Goal: Find contact information: Find contact information

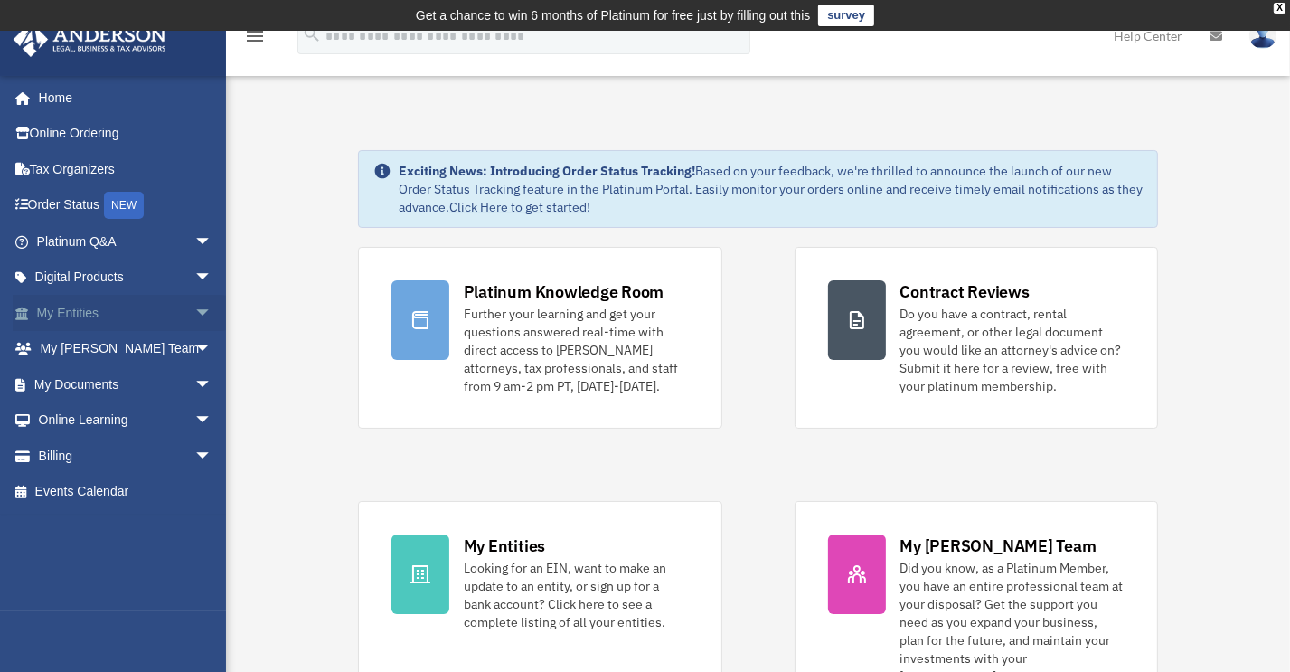
click at [194, 306] on span "arrow_drop_down" at bounding box center [212, 313] width 36 height 37
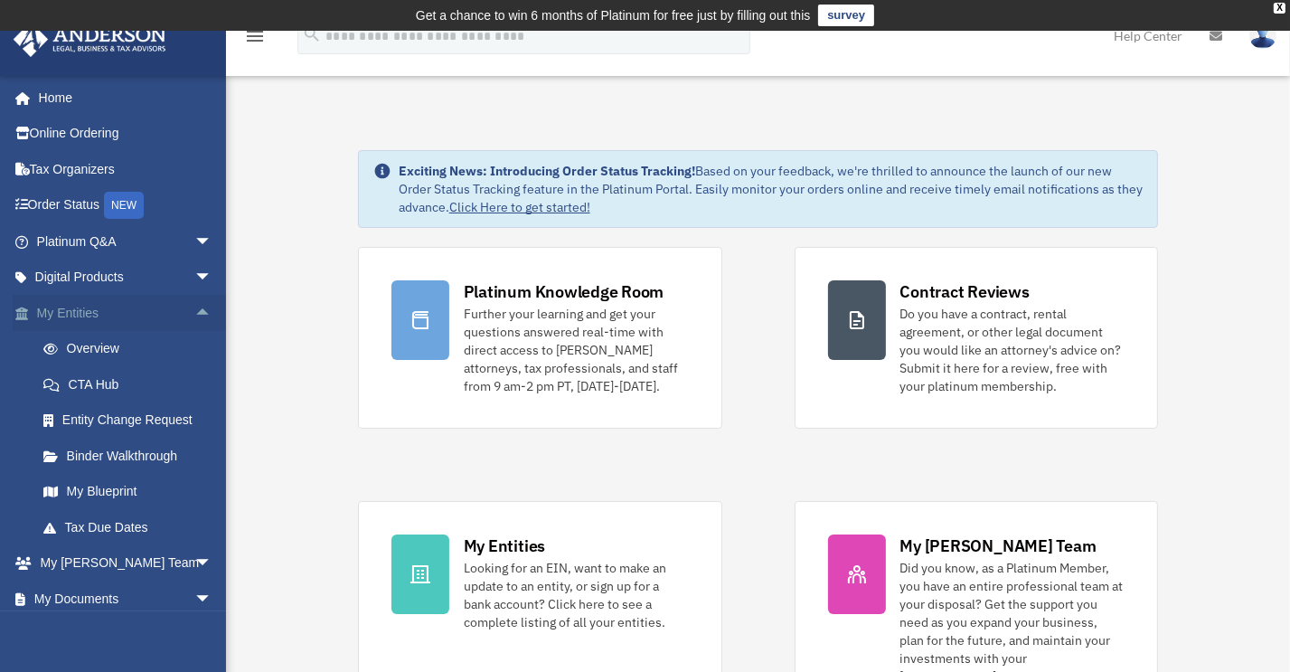
click at [194, 306] on span "arrow_drop_up" at bounding box center [212, 313] width 36 height 37
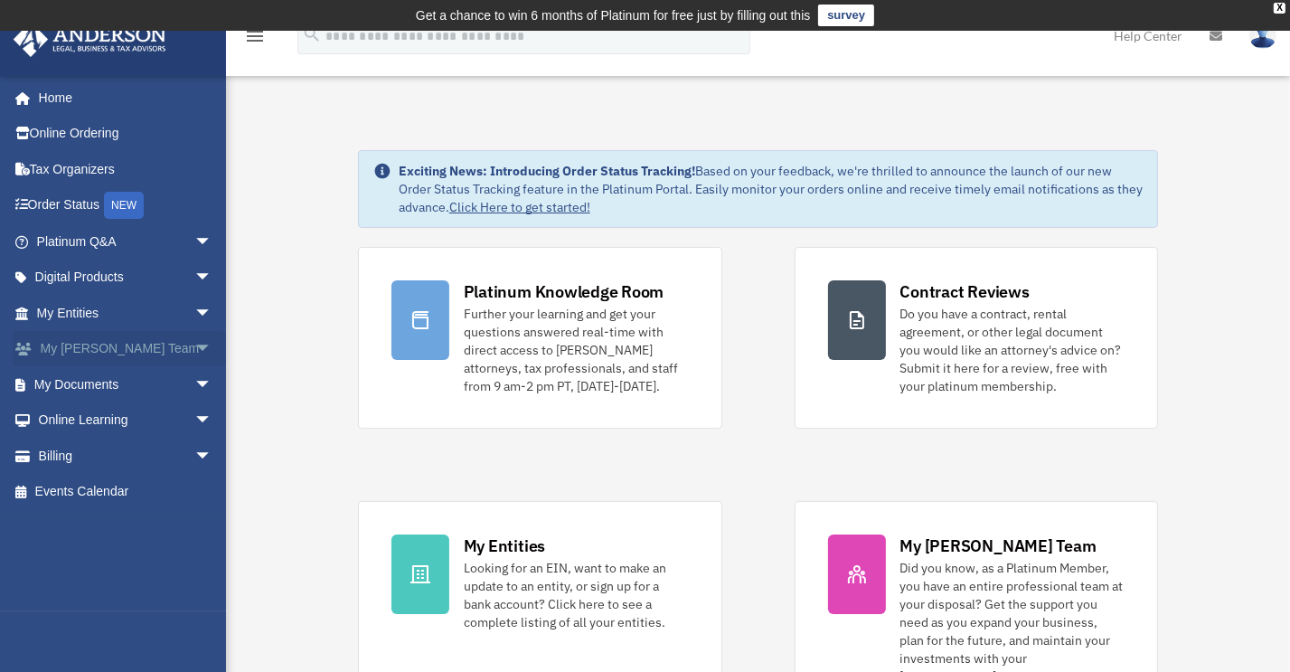
click at [194, 342] on span "arrow_drop_down" at bounding box center [212, 349] width 36 height 37
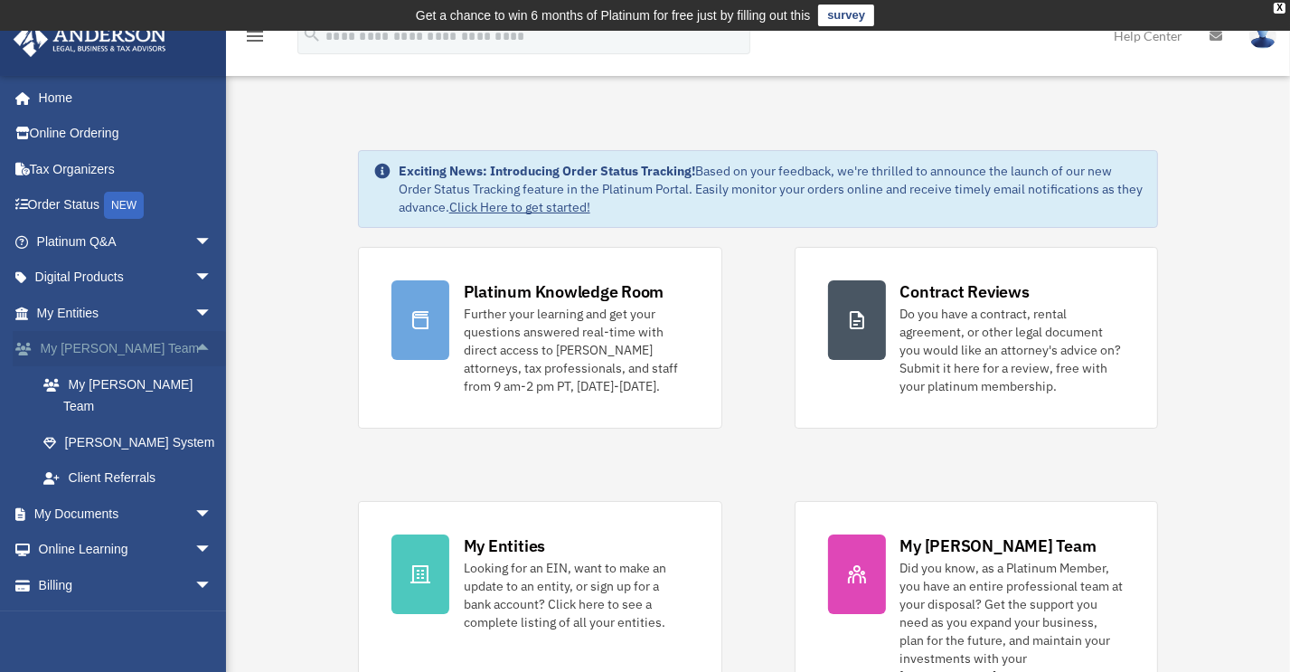
click at [194, 343] on span "arrow_drop_up" at bounding box center [212, 349] width 36 height 37
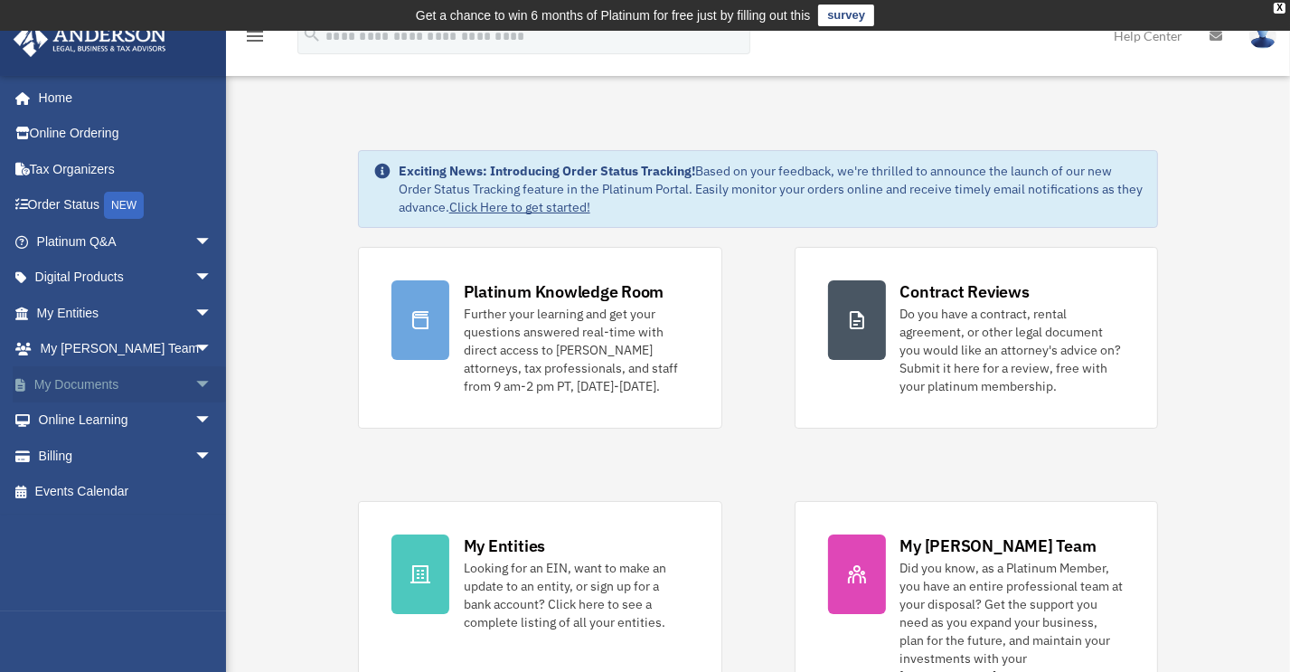
click at [194, 373] on span "arrow_drop_down" at bounding box center [212, 384] width 36 height 37
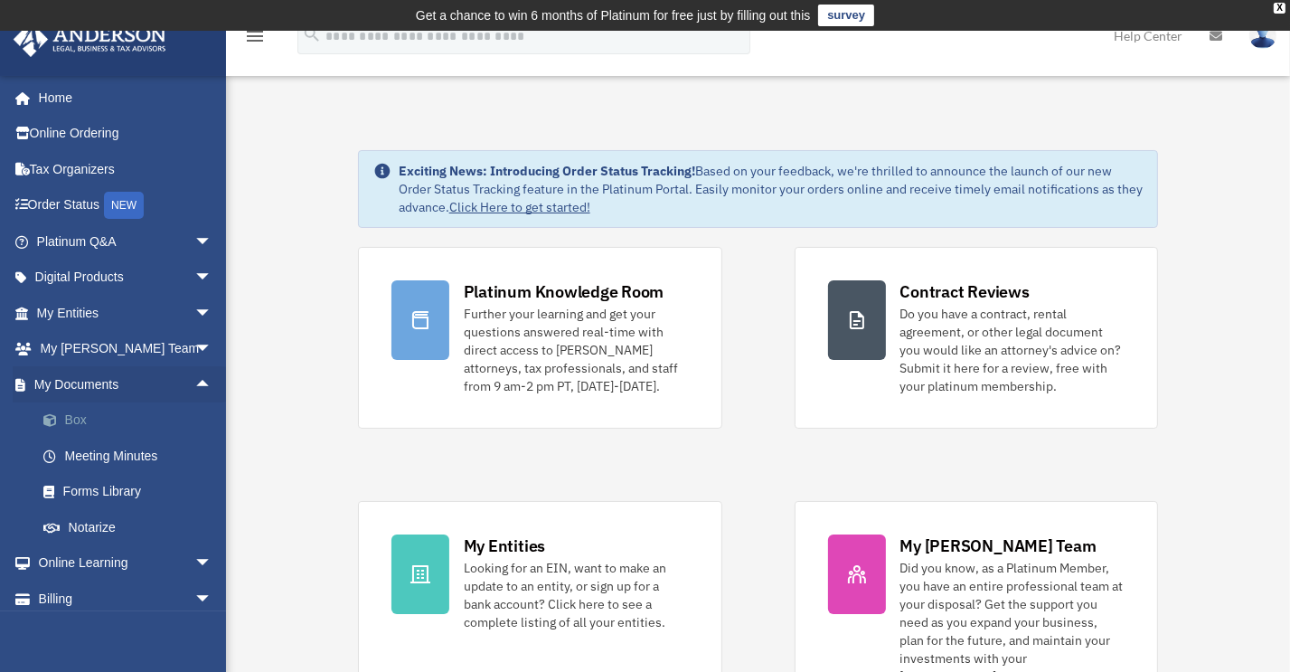
click at [63, 414] on span at bounding box center [59, 420] width 12 height 13
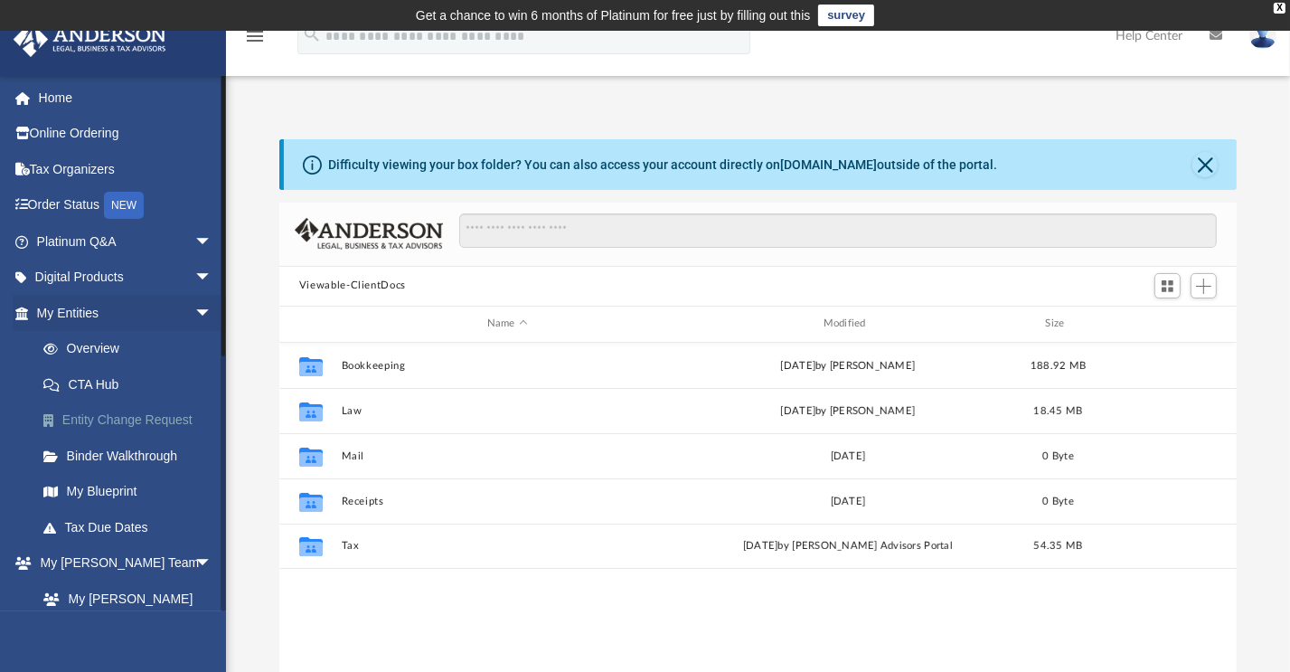
scroll to position [397, 944]
click at [194, 552] on span "arrow_drop_down" at bounding box center [212, 563] width 36 height 37
click at [194, 563] on span "arrow_drop_up" at bounding box center [212, 563] width 36 height 37
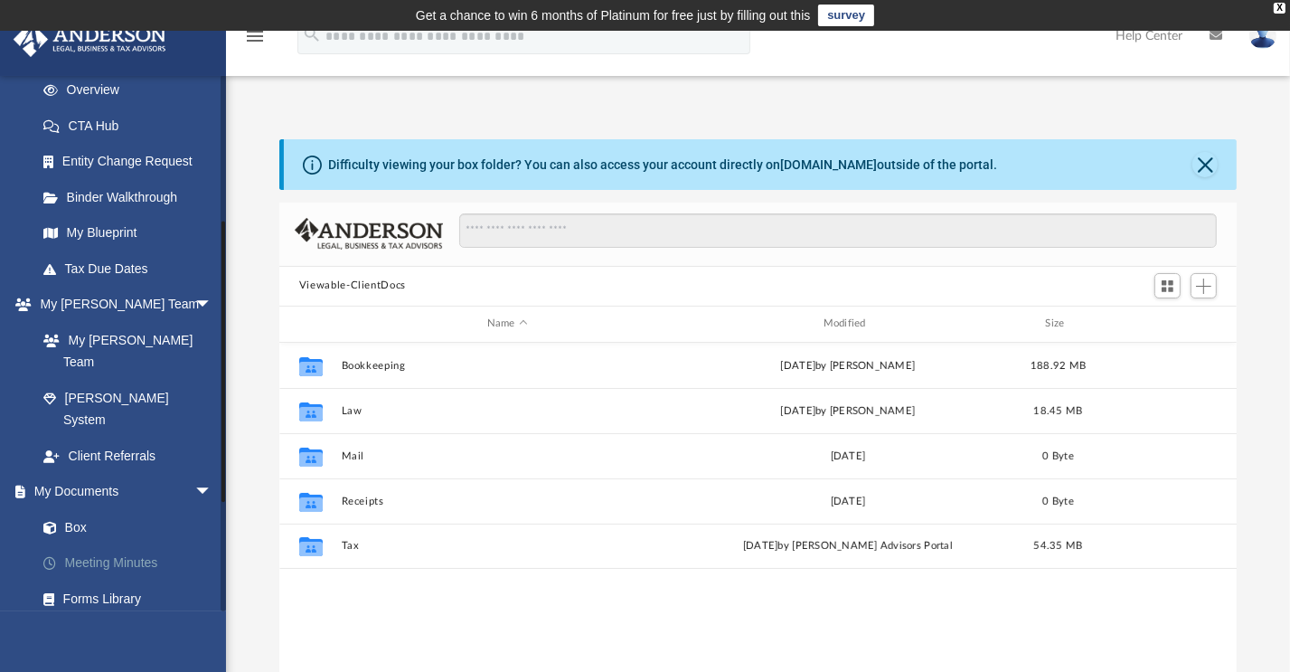
scroll to position [271, 0]
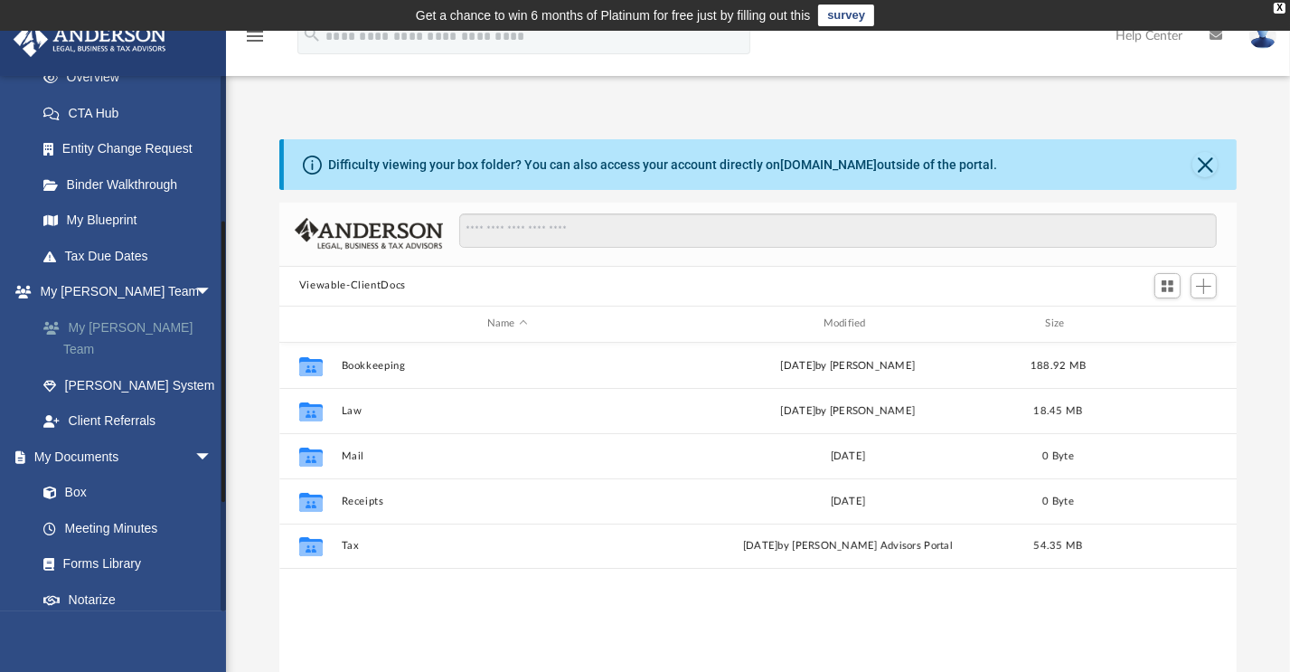
click at [135, 332] on link "My [PERSON_NAME] Team" at bounding box center [132, 338] width 214 height 58
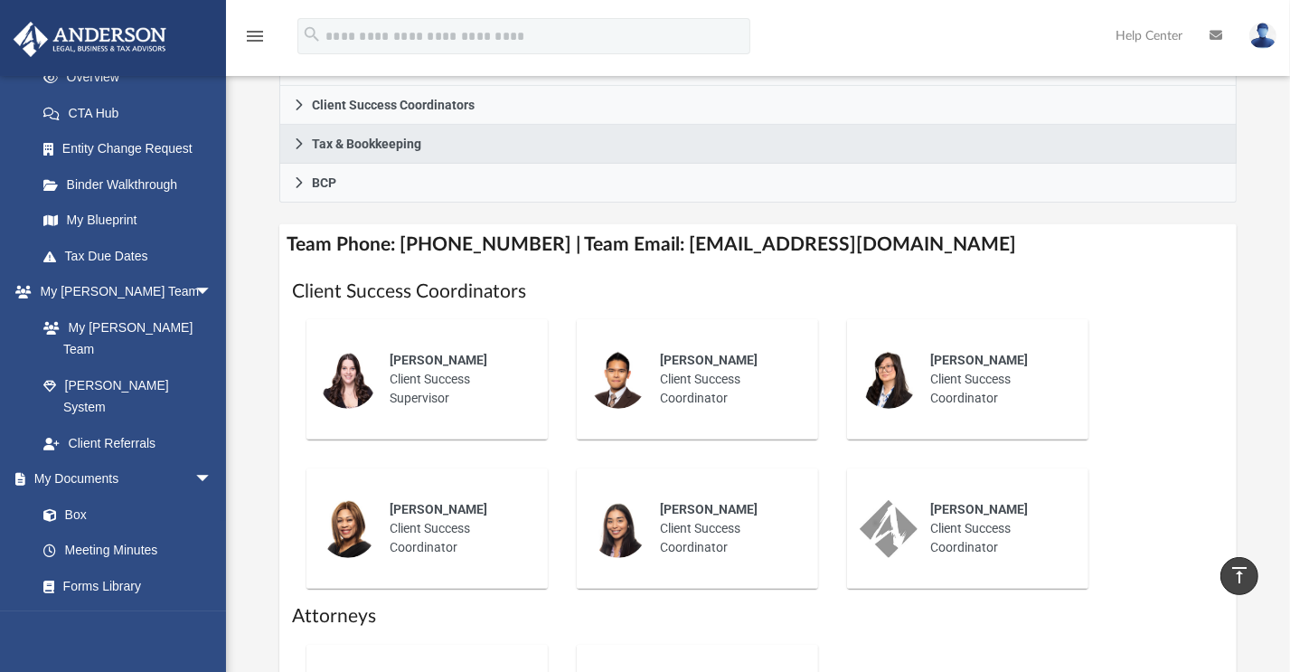
scroll to position [452, 0]
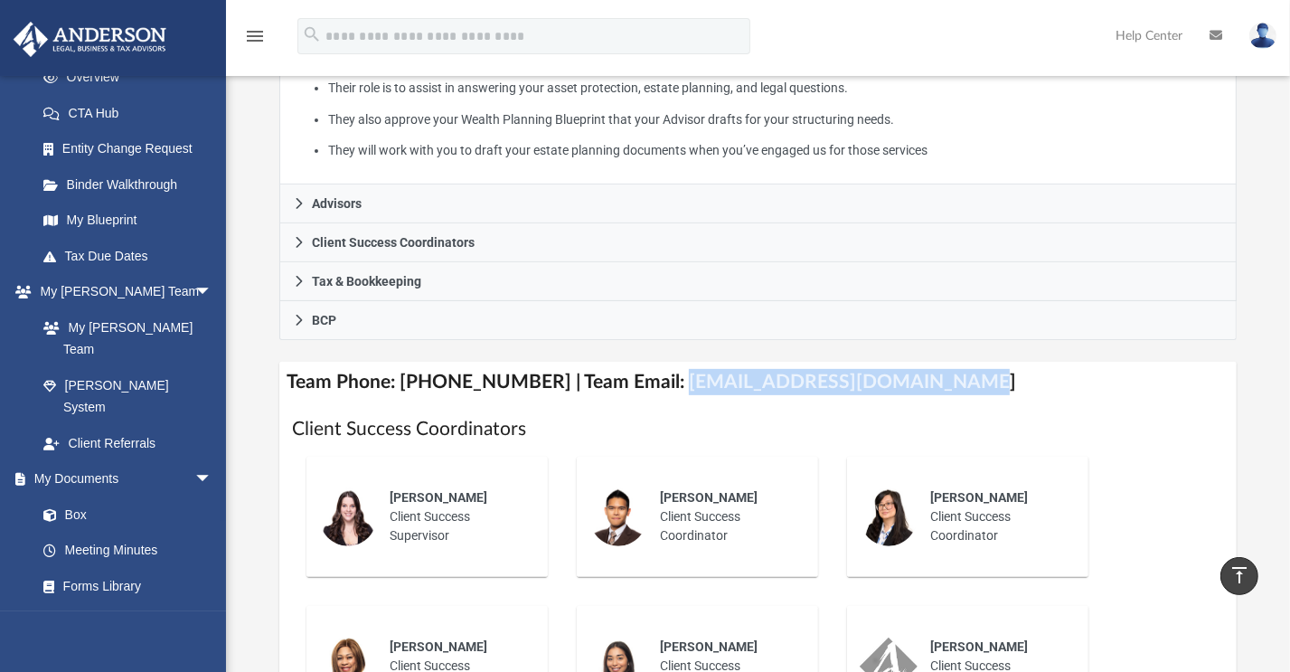
drag, startPoint x: 653, startPoint y: 407, endPoint x: 935, endPoint y: 398, distance: 282.2
click at [935, 398] on h4 "Team Phone: (725) 201-7371 | Team Email: myteam@andersonadvisors.com" at bounding box center [757, 382] width 957 height 41
copy h4 "myteam@andersonadvisors.com"
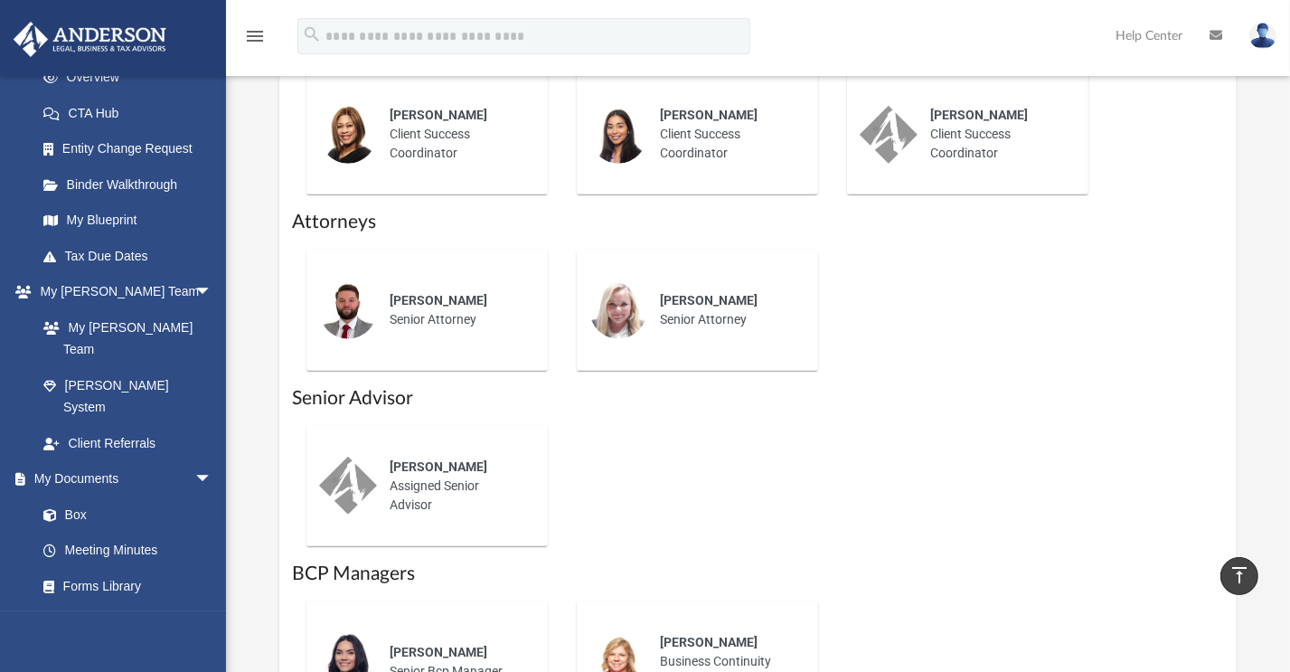
scroll to position [994, 0]
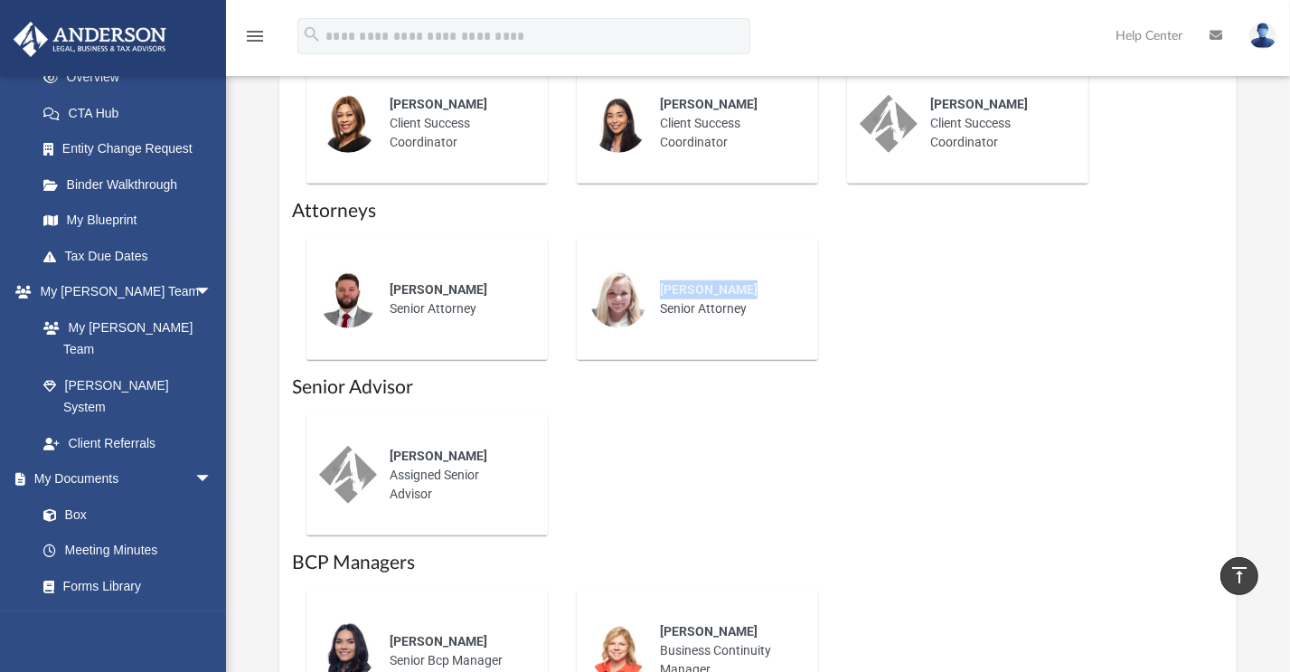
drag, startPoint x: 752, startPoint y: 307, endPoint x: 657, endPoint y: 314, distance: 95.1
click at [657, 314] on div "Lauren Robins Senior Attorney" at bounding box center [726, 299] width 158 height 63
copy span "Lauren Robins"
